Goal: Task Accomplishment & Management: Manage account settings

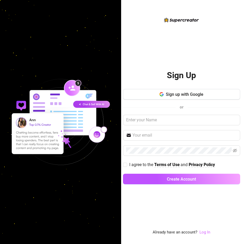
click at [202, 231] on link "Log In" at bounding box center [204, 231] width 11 height 5
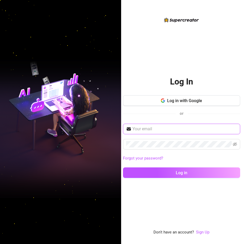
click at [165, 128] on input "text" at bounding box center [184, 129] width 105 height 6
paste input "[PERSON_NAME][EMAIL_ADDRESS][DOMAIN_NAME]"
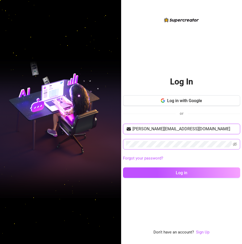
type input "[PERSON_NAME][EMAIL_ADDRESS][DOMAIN_NAME]"
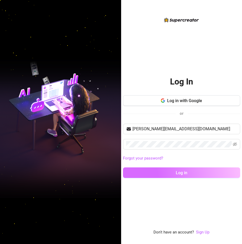
click at [163, 170] on button "Log in" at bounding box center [181, 172] width 117 height 11
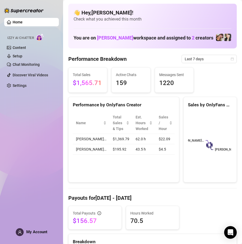
click at [46, 132] on div "Home Izzy AI Chatter Content Setup Chat Monitoring Discover Viral Videos Settin…" at bounding box center [31, 119] width 55 height 239
